Goal: Answer question/provide support

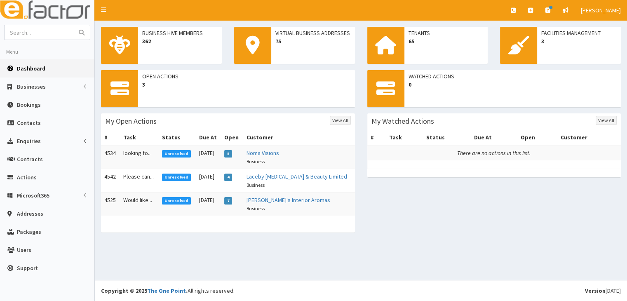
click at [172, 200] on span "Unresolved" at bounding box center [176, 200] width 29 height 7
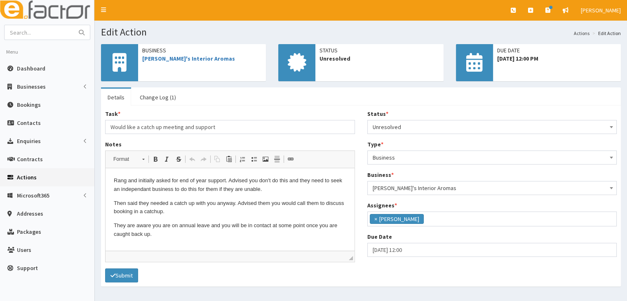
scroll to position [20, 0]
click at [180, 58] on link "[PERSON_NAME]'s Interior Aromas" at bounding box center [188, 58] width 93 height 7
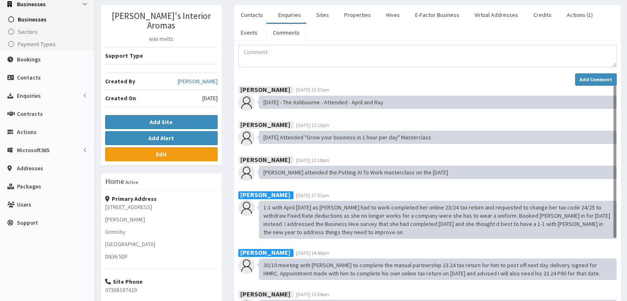
scroll to position [124, 0]
